Goal: Check status

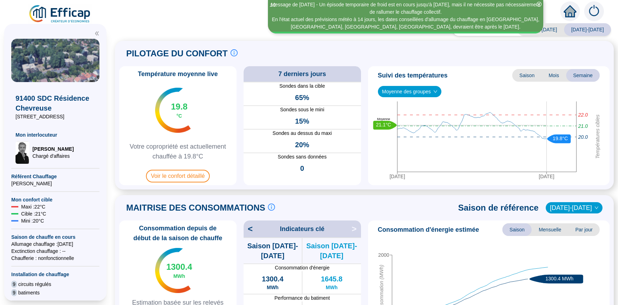
click at [429, 92] on span "Moyenne des groupes" at bounding box center [409, 91] width 55 height 11
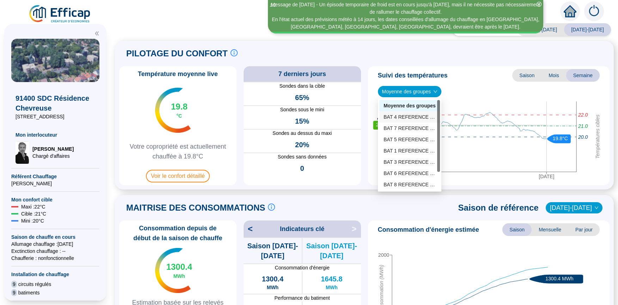
click at [416, 117] on div "BAT 4 REFERENCE (4 sondes)" at bounding box center [409, 116] width 52 height 7
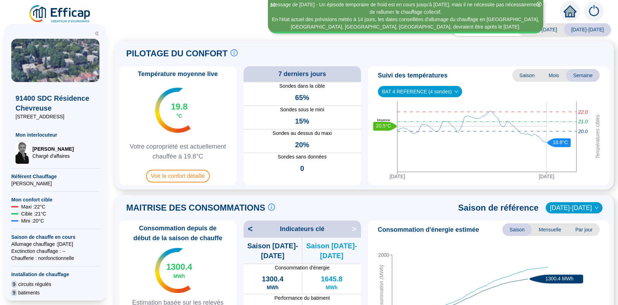
click at [419, 91] on span "BAT 4 REFERENCE (4 sondes)" at bounding box center [420, 91] width 76 height 11
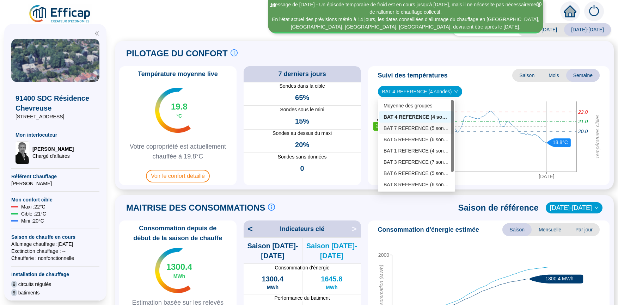
click at [414, 128] on div "BAT 7 REFERENCE (5 sondes)" at bounding box center [416, 128] width 66 height 7
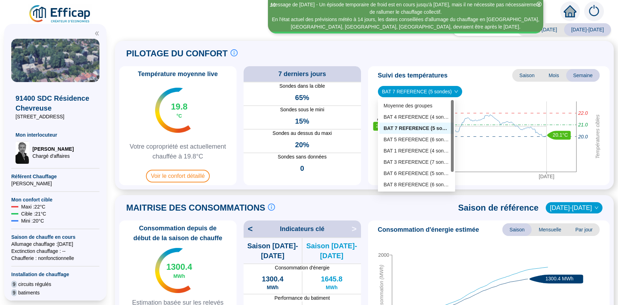
click at [432, 89] on span "BAT 7 REFERENCE (5 sondes)" at bounding box center [420, 91] width 76 height 11
click at [413, 164] on div "BAT 3 REFERENCE (7 sondes)" at bounding box center [416, 162] width 66 height 7
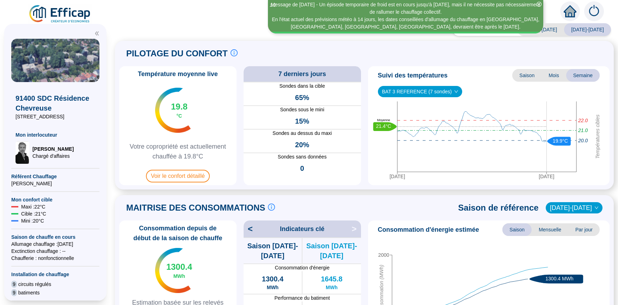
click at [423, 92] on span "BAT 3 REFERENCE (7 sondes)" at bounding box center [420, 91] width 76 height 11
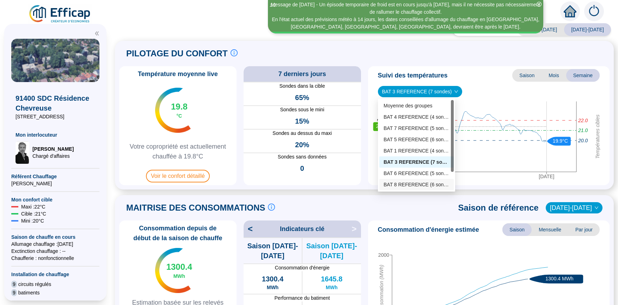
click at [413, 183] on div "BAT 8 REFERENCE (6 sondes)" at bounding box center [416, 184] width 66 height 7
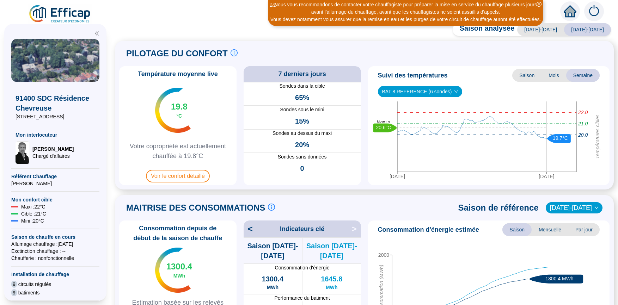
click at [418, 90] on span "BAT 8 REFERENCE (6 sondes)" at bounding box center [420, 91] width 76 height 11
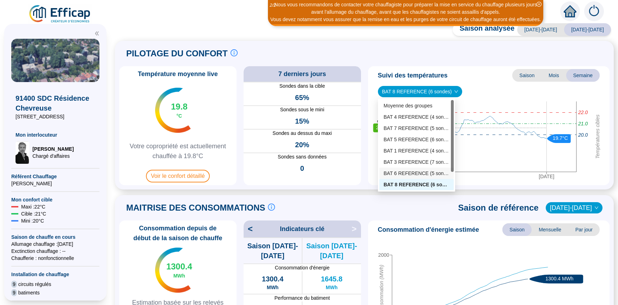
click at [410, 174] on div "BAT 6 REFERENCE (5 sondes)" at bounding box center [416, 173] width 66 height 7
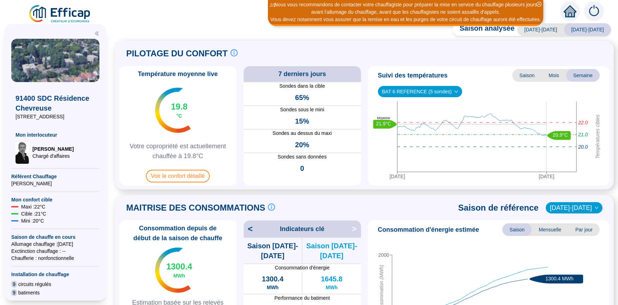
click at [421, 88] on span "BAT 6 REFERENCE (5 sondes)" at bounding box center [420, 91] width 76 height 11
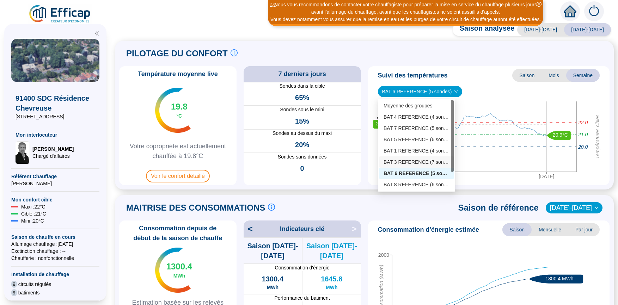
click at [413, 162] on div "BAT 3 REFERENCE (7 sondes)" at bounding box center [416, 162] width 66 height 7
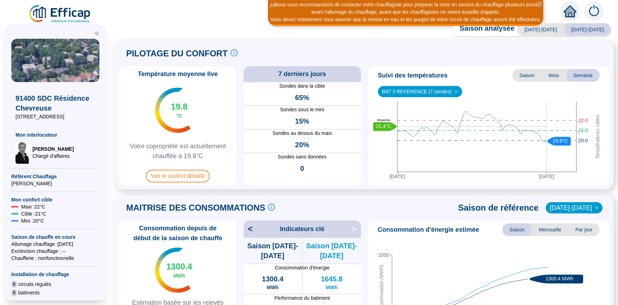
click at [427, 88] on span "BAT 3 REFERENCE (7 sondes)" at bounding box center [420, 91] width 76 height 11
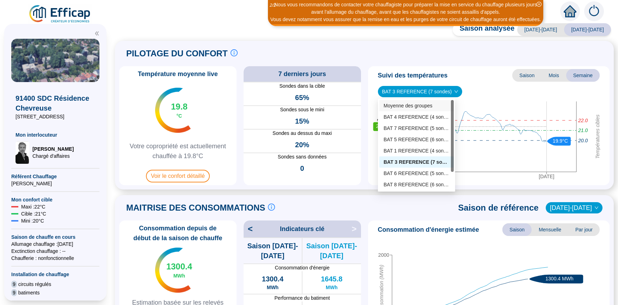
click at [410, 106] on div "Moyenne des groupes" at bounding box center [416, 105] width 66 height 7
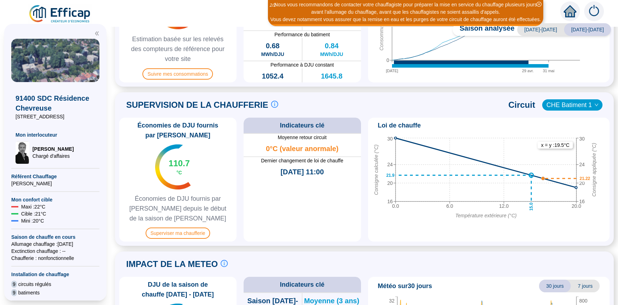
scroll to position [266, 0]
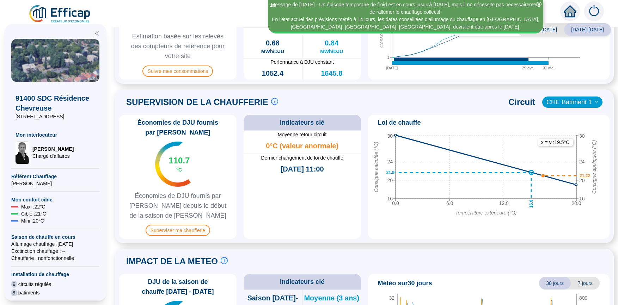
drag, startPoint x: 271, startPoint y: 169, endPoint x: 345, endPoint y: 168, distance: 74.3
click at [345, 168] on div "[DATE] 11:00" at bounding box center [301, 169] width 117 height 16
drag, startPoint x: 299, startPoint y: 148, endPoint x: 320, endPoint y: 148, distance: 21.1
click at [320, 148] on span "0°C (valeur anormale)" at bounding box center [302, 146] width 73 height 10
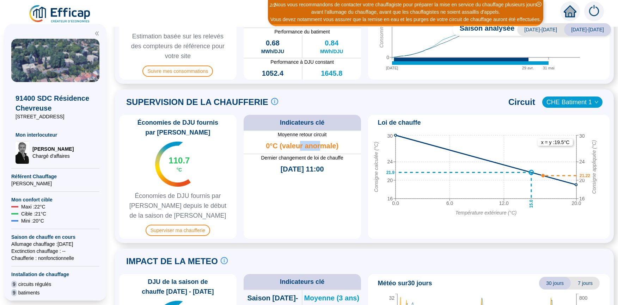
scroll to position [311, 0]
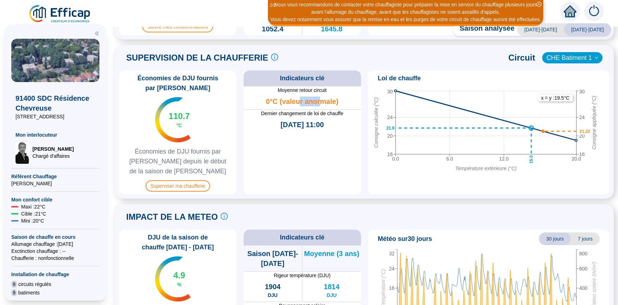
click at [575, 63] on div "CHE Batiment 1" at bounding box center [572, 57] width 60 height 11
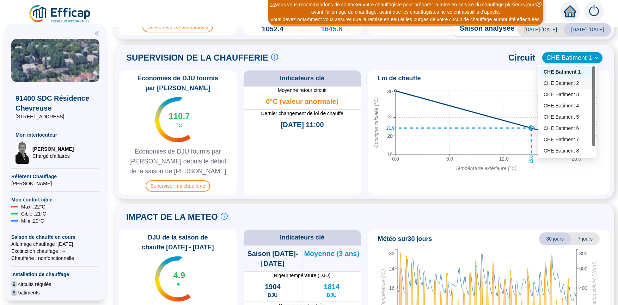
click at [567, 85] on div "CHE Batiment 2" at bounding box center [566, 83] width 47 height 7
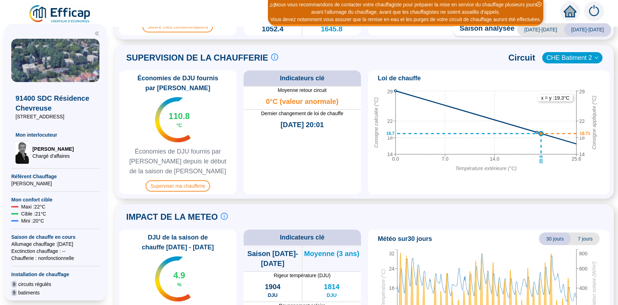
click at [576, 58] on span "CHE Batiment 2" at bounding box center [572, 57] width 52 height 11
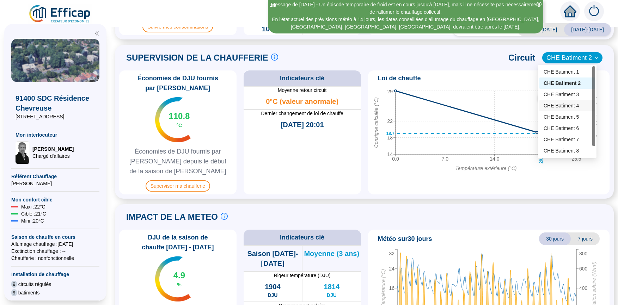
click at [559, 106] on div "CHE Batiment 4" at bounding box center [566, 105] width 47 height 7
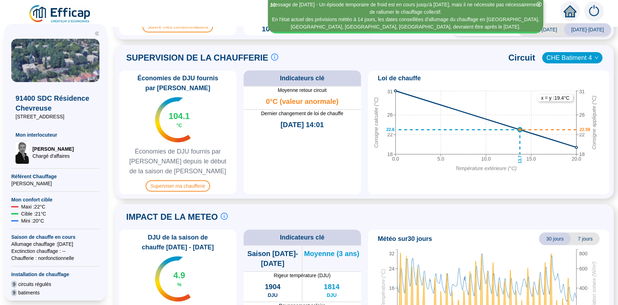
click at [571, 58] on span "CHE Batiment 4" at bounding box center [572, 57] width 52 height 11
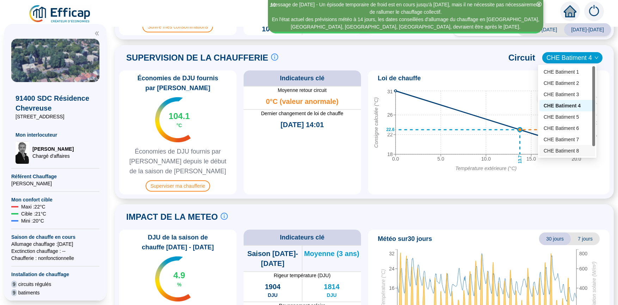
click at [555, 149] on div "CHE Batiment 8" at bounding box center [566, 150] width 47 height 7
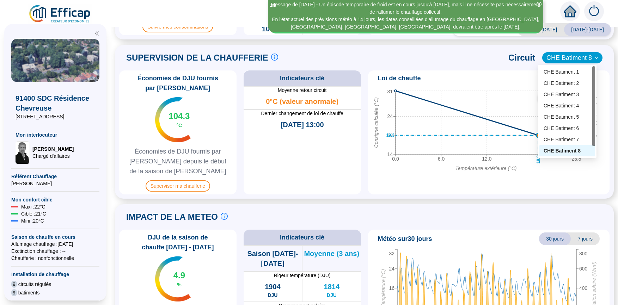
click at [566, 56] on span "CHE Batiment 8" at bounding box center [572, 57] width 52 height 11
click at [557, 135] on div "CHE Batiment 7" at bounding box center [567, 139] width 56 height 11
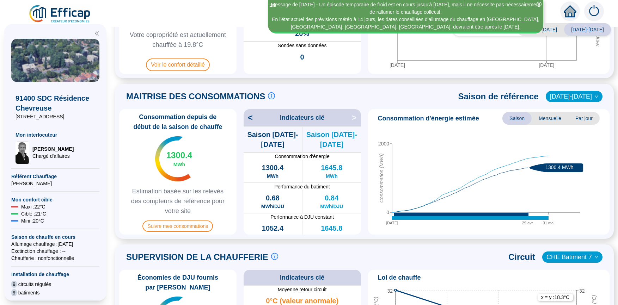
scroll to position [0, 0]
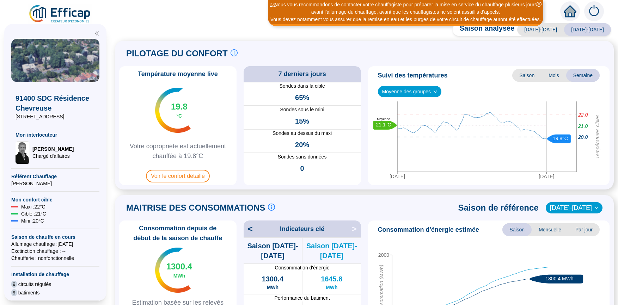
drag, startPoint x: 27, startPoint y: 245, endPoint x: 104, endPoint y: 245, distance: 76.5
click at [104, 245] on div "91400 SDC Résidence Chevreuse [STREET_ADDRESS] Mon interlocuteur [PERSON_NAME] …" at bounding box center [55, 162] width 102 height 277
drag, startPoint x: 32, startPoint y: 258, endPoint x: 84, endPoint y: 258, distance: 51.1
click at [84, 258] on span "Chaufferie : non fonctionnelle" at bounding box center [55, 258] width 88 height 7
